Goal: Information Seeking & Learning: Learn about a topic

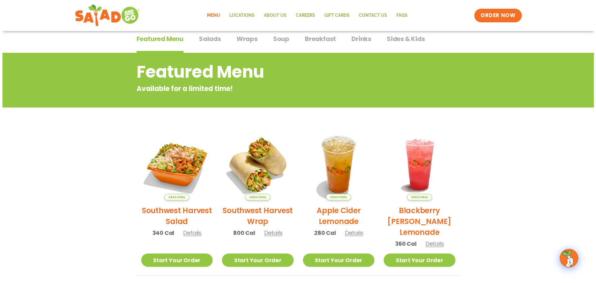
scroll to position [93, 0]
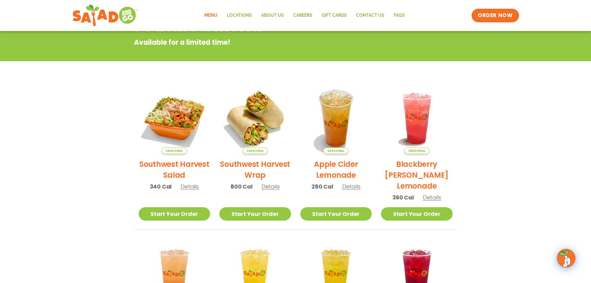
click at [174, 168] on h2 "Southwest Harvest Salad" at bounding box center [175, 170] width 72 height 22
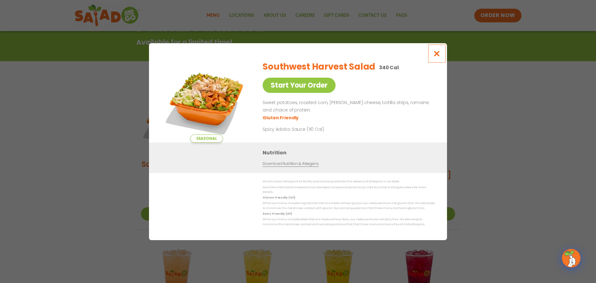
click at [435, 56] on icon "Close modal" at bounding box center [437, 53] width 8 height 7
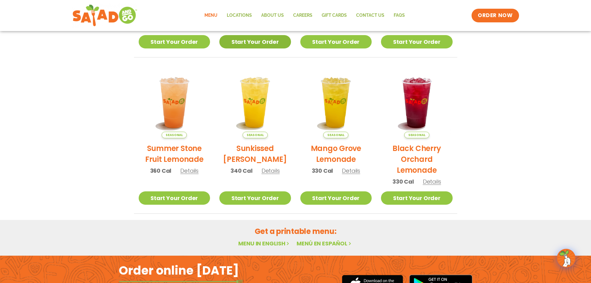
scroll to position [147, 0]
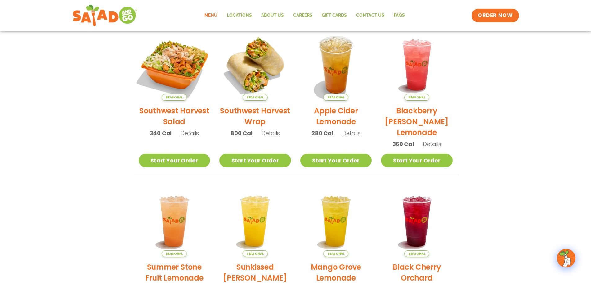
click at [177, 58] on img at bounding box center [174, 65] width 84 height 84
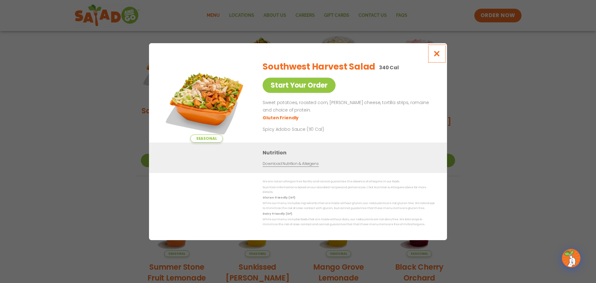
click at [431, 56] on button "Close modal" at bounding box center [437, 53] width 20 height 21
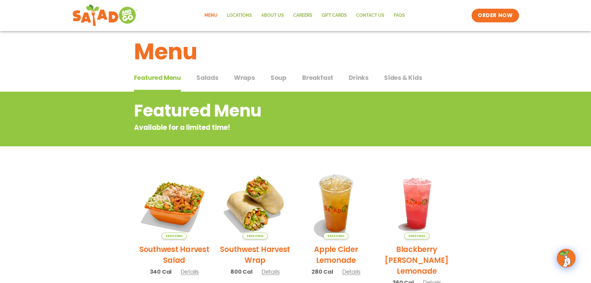
scroll to position [0, 0]
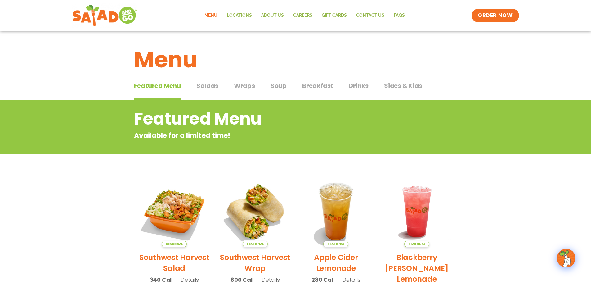
click at [202, 90] on button "Salads Salads" at bounding box center [207, 90] width 22 height 19
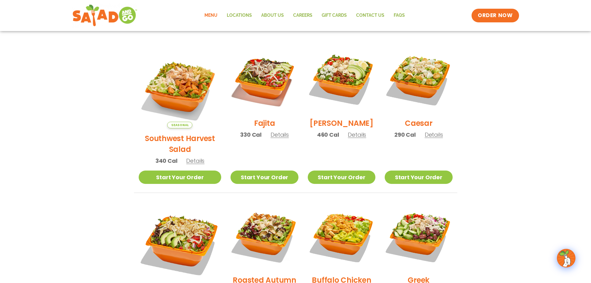
scroll to position [217, 0]
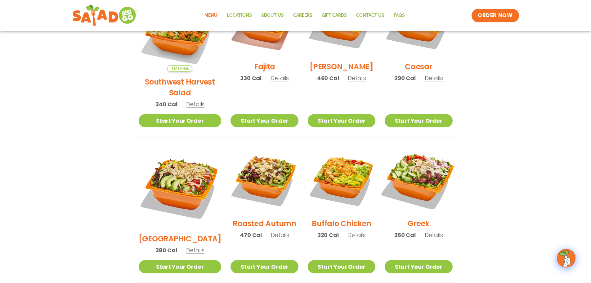
click at [427, 171] on img at bounding box center [418, 179] width 79 height 79
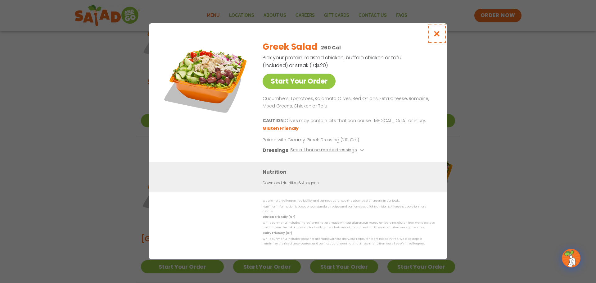
click at [439, 32] on icon "Close modal" at bounding box center [437, 33] width 8 height 7
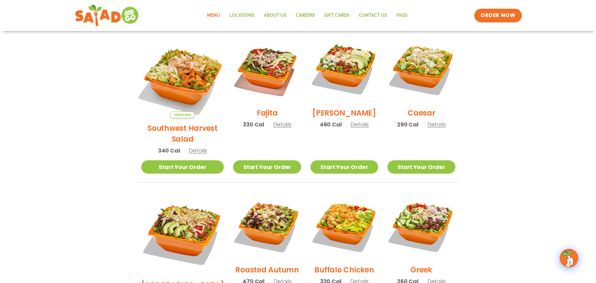
scroll to position [124, 0]
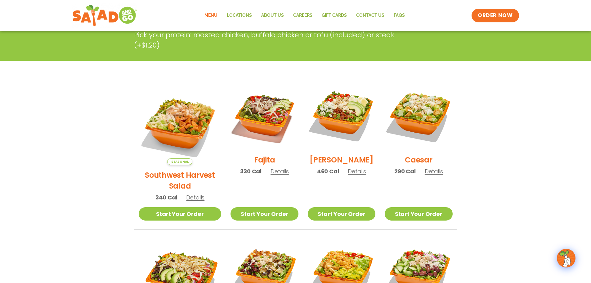
click at [188, 128] on img at bounding box center [180, 123] width 83 height 83
